Goal: Task Accomplishment & Management: Manage account settings

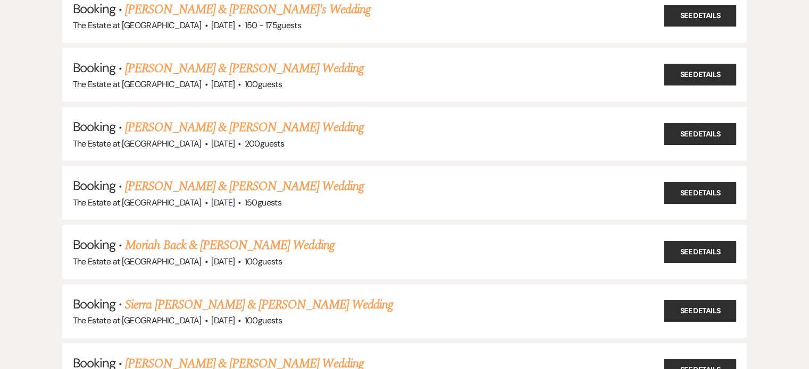
scroll to position [2013, 0]
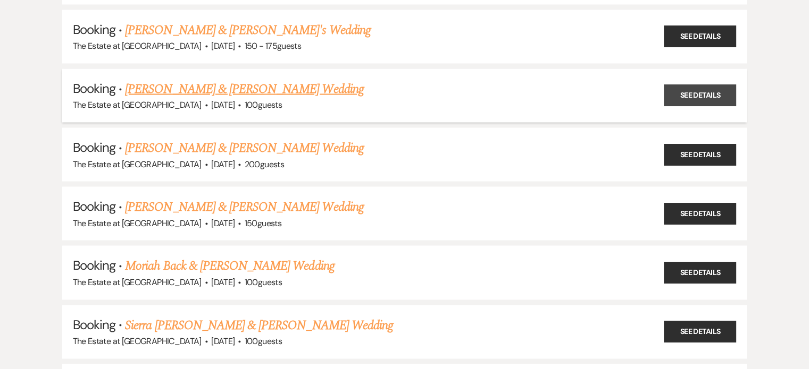
click at [684, 85] on link "See Details" at bounding box center [700, 96] width 72 height 22
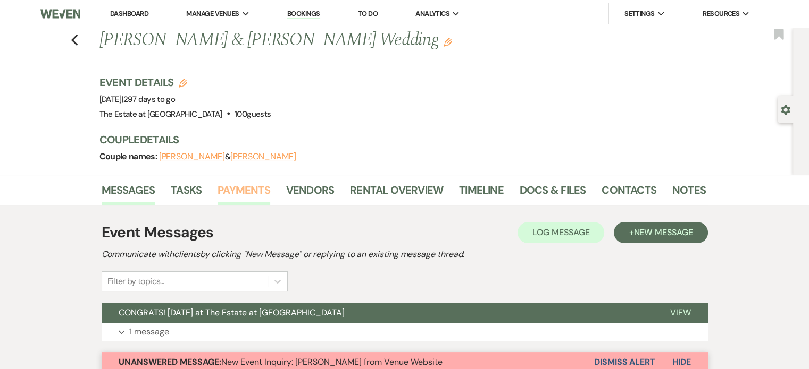
click at [241, 189] on link "Payments" at bounding box center [243, 193] width 53 height 23
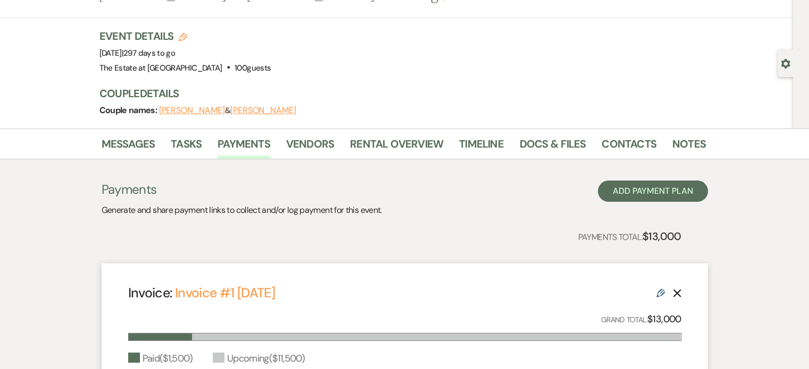
scroll to position [25, 0]
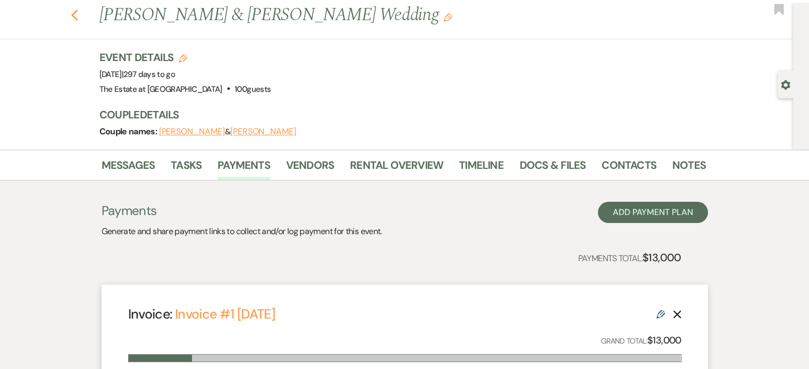
click at [77, 15] on use "button" at bounding box center [74, 16] width 7 height 12
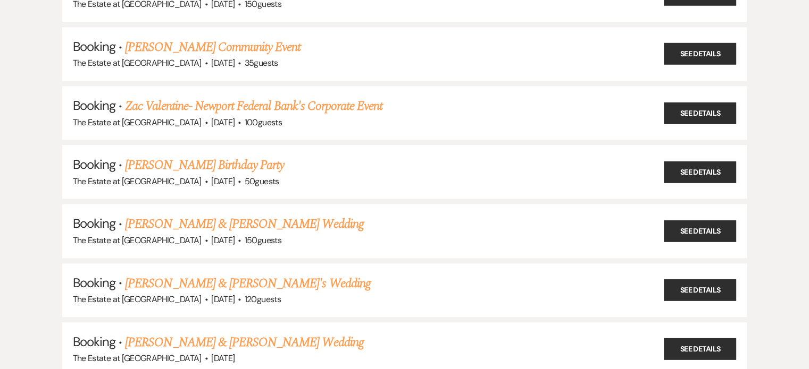
scroll to position [1003, 0]
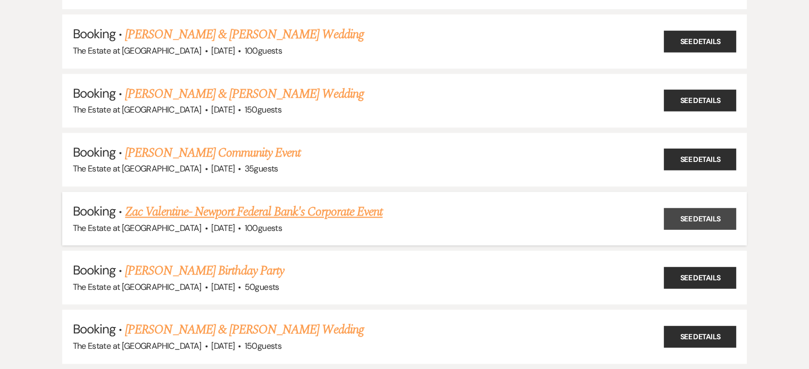
click at [708, 208] on link "See Details" at bounding box center [700, 219] width 72 height 22
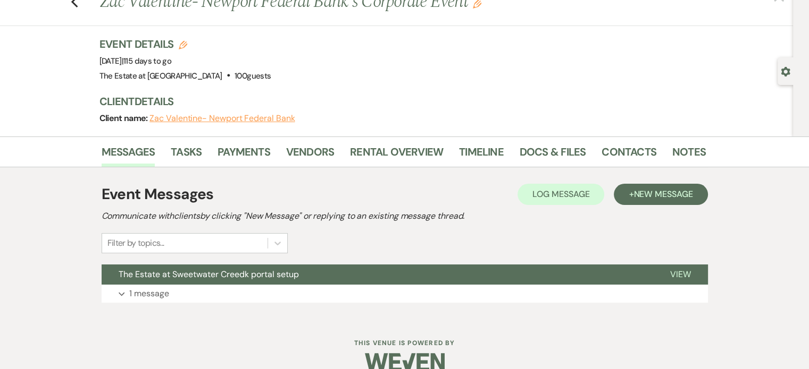
scroll to position [53, 0]
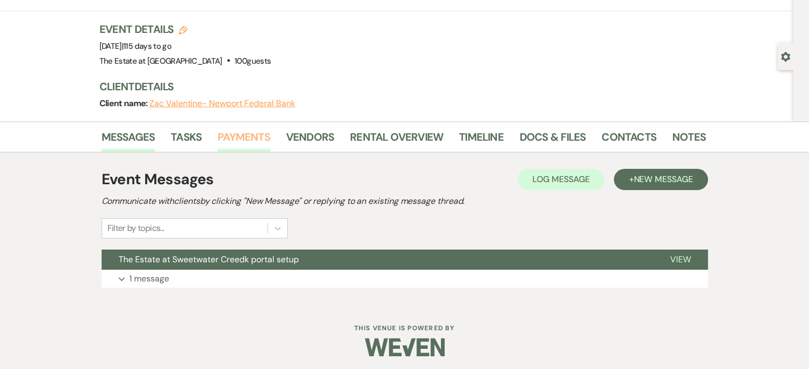
click at [236, 137] on link "Payments" at bounding box center [243, 140] width 53 height 23
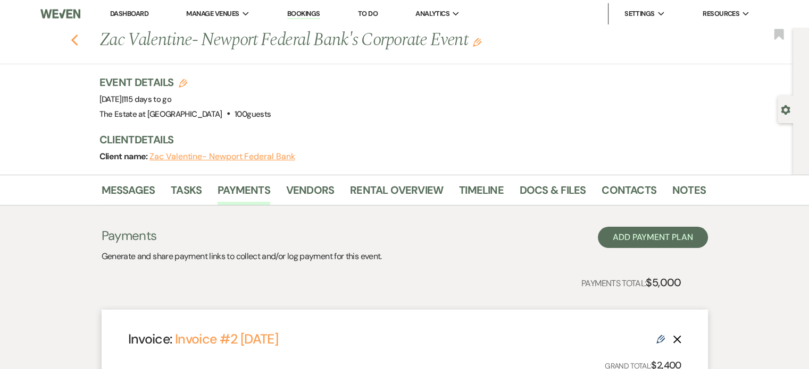
click at [78, 38] on use "button" at bounding box center [74, 41] width 7 height 12
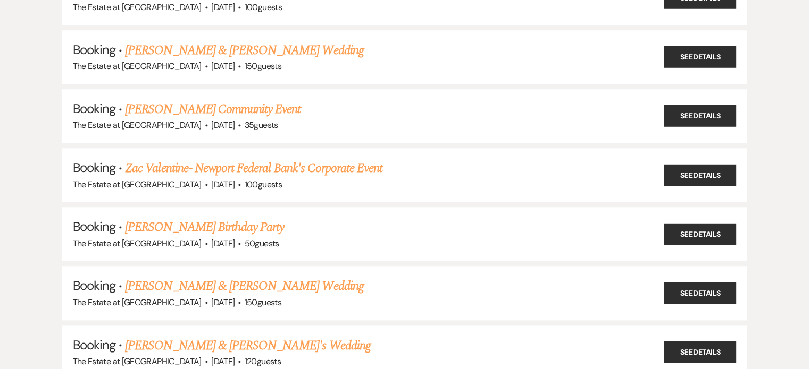
scroll to position [1056, 0]
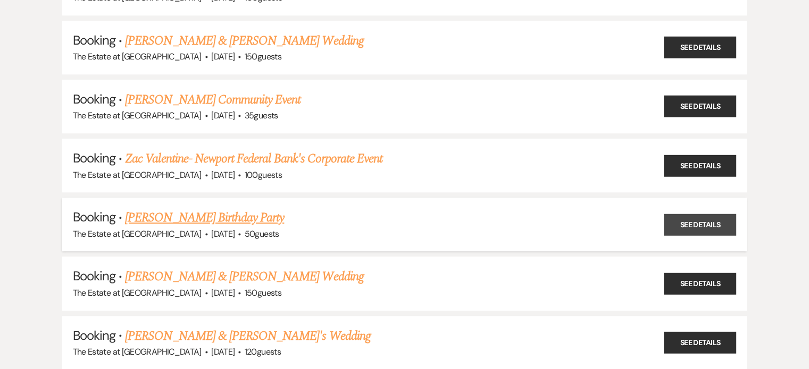
click at [696, 214] on link "See Details" at bounding box center [700, 225] width 72 height 22
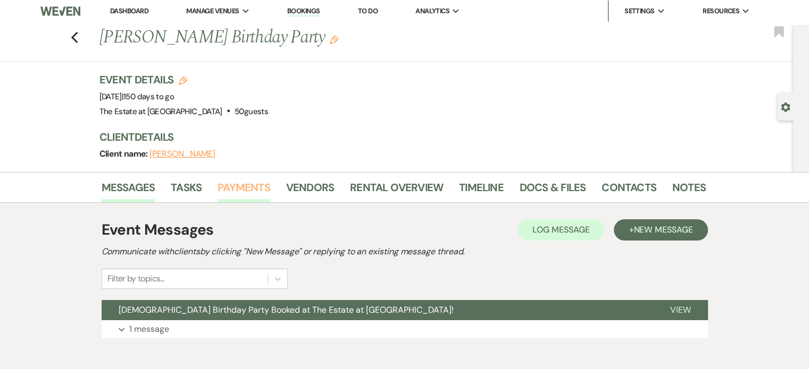
scroll to position [2, 0]
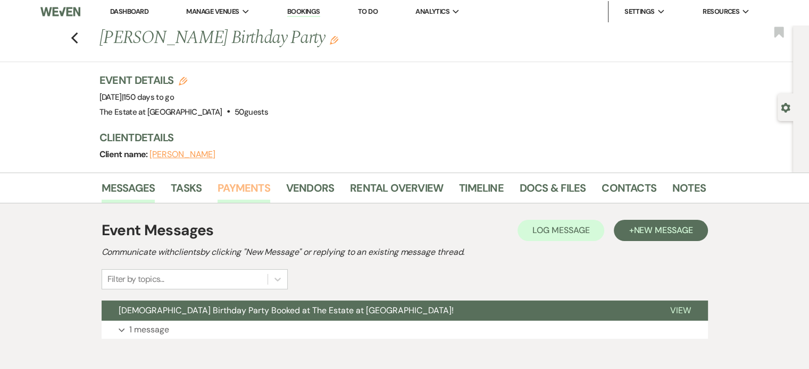
click at [240, 184] on link "Payments" at bounding box center [243, 191] width 53 height 23
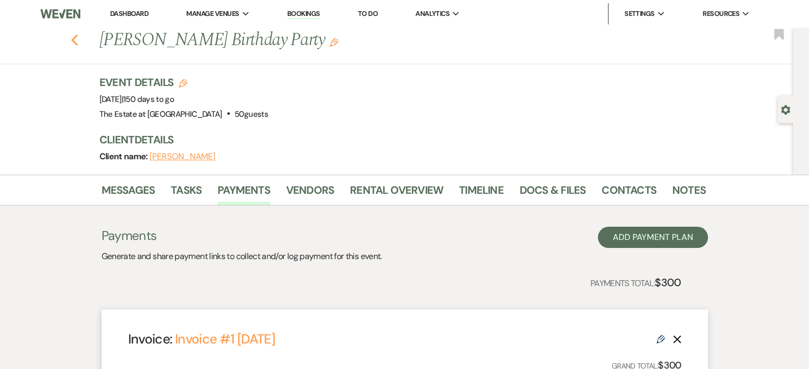
click at [79, 41] on icon "Previous" at bounding box center [75, 40] width 8 height 13
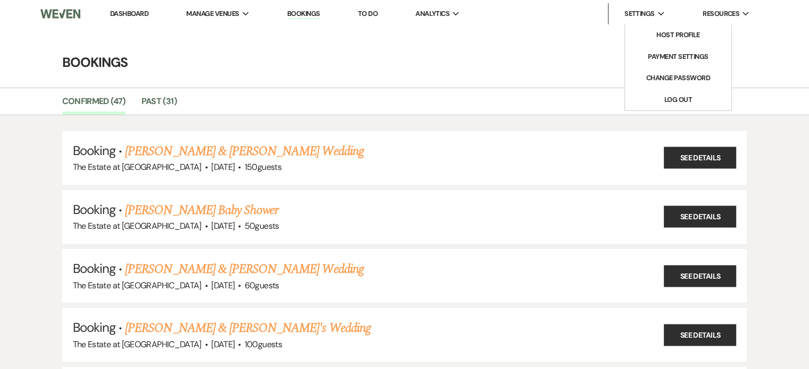
click at [661, 14] on icon "Expand" at bounding box center [661, 14] width 7 height 5
click at [678, 98] on link "Log Out" at bounding box center [678, 99] width 106 height 21
